Goal: Task Accomplishment & Management: Use online tool/utility

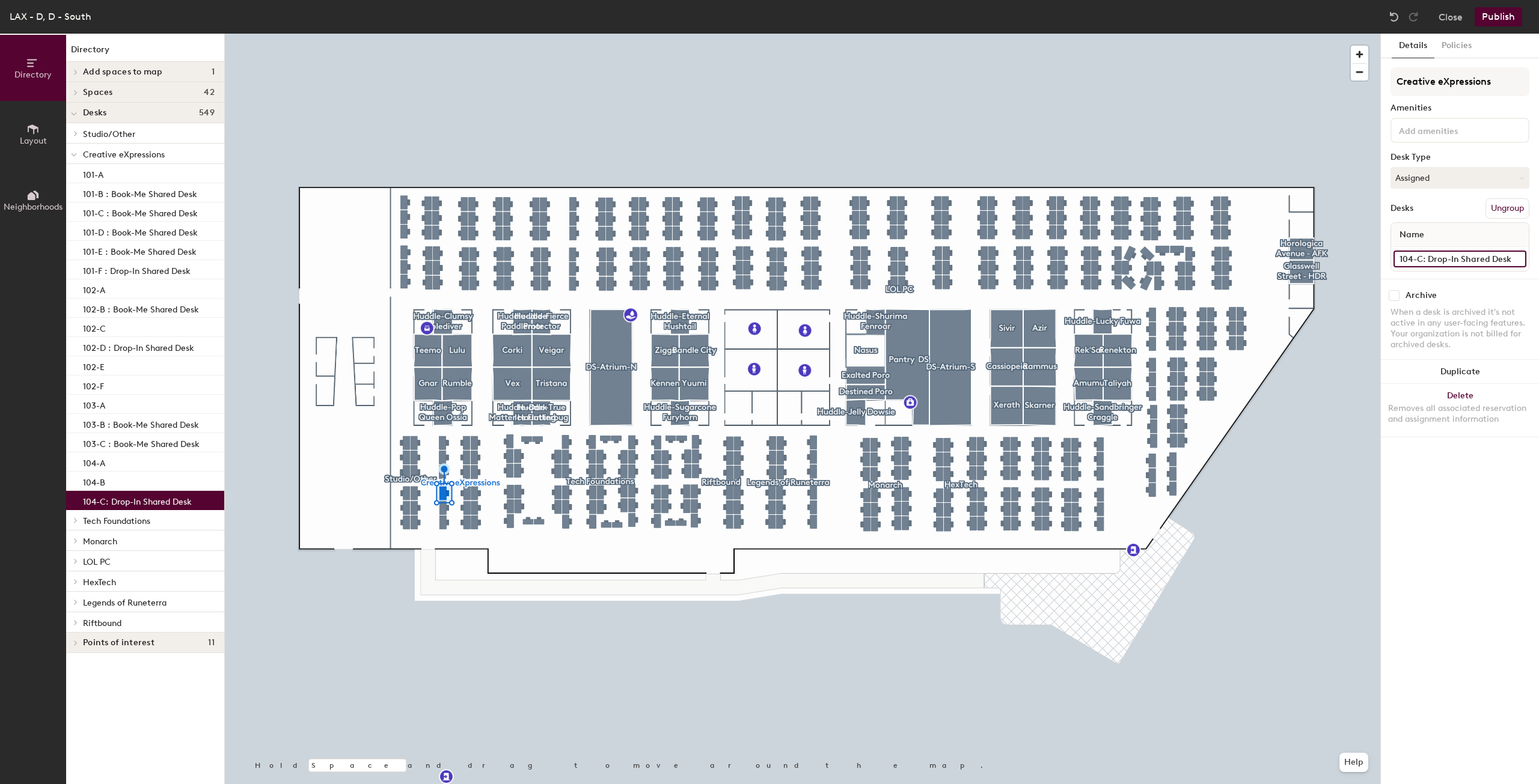
click at [1501, 263] on input "104-C: Drop-In Shared Desk" at bounding box center [1459, 259] width 133 height 17
type input "104-C"
click at [1494, 10] on button "Publish" at bounding box center [1499, 17] width 48 height 19
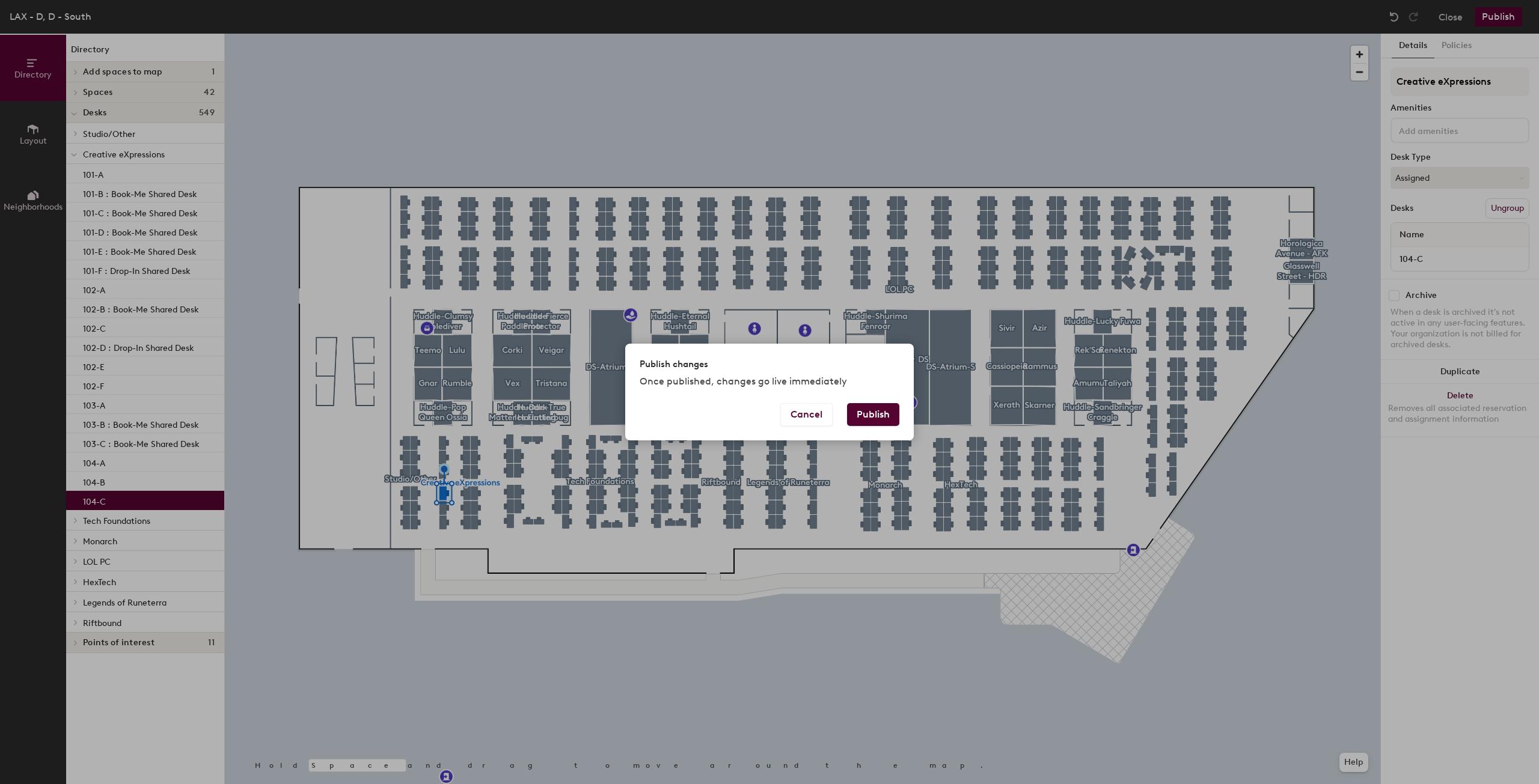
click at [874, 418] on button "Publish" at bounding box center [873, 415] width 52 height 23
